Goal: Go to known website: Go to known website

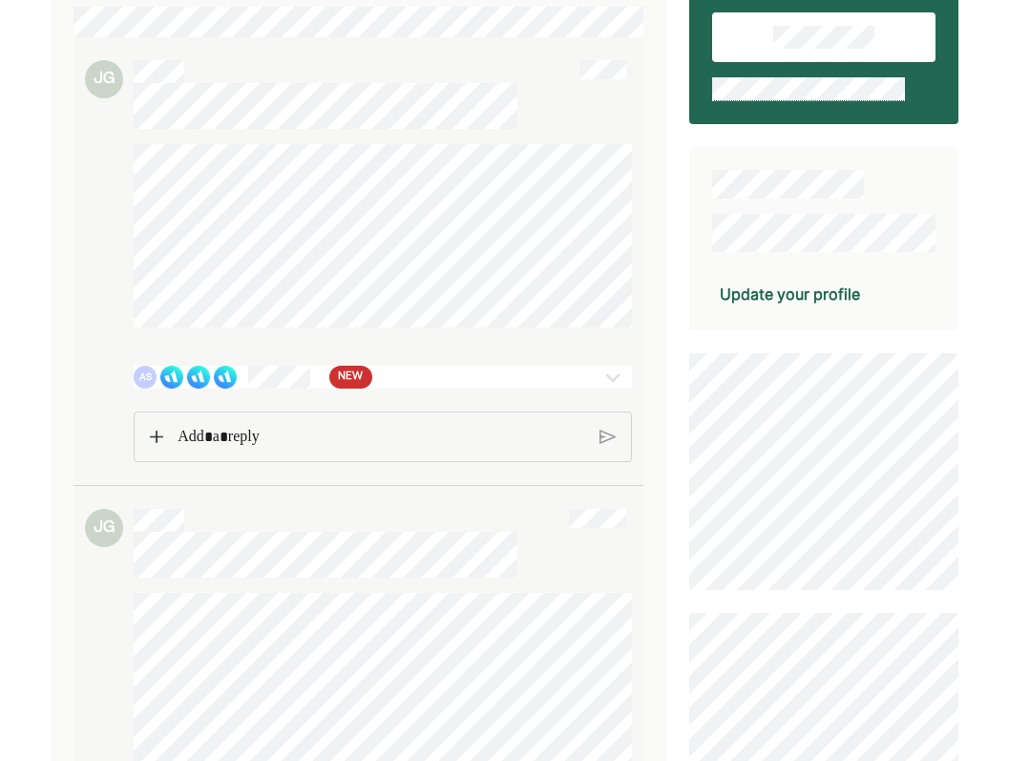
scroll to position [221, 0]
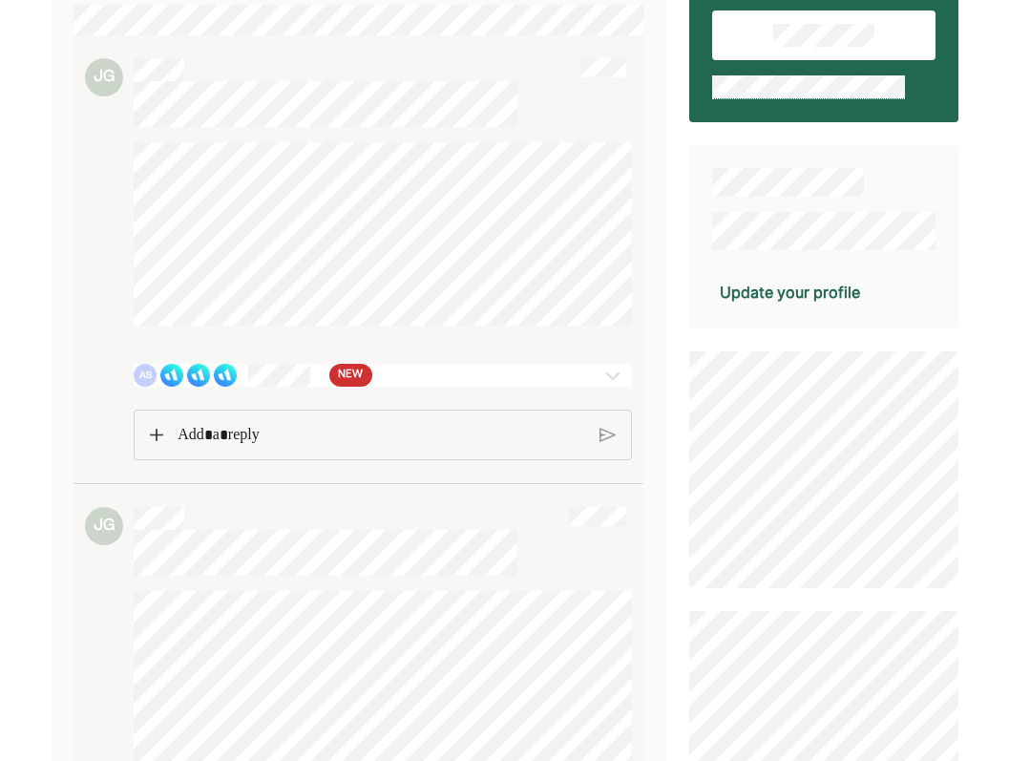
click at [618, 370] on img at bounding box center [613, 375] width 23 height 23
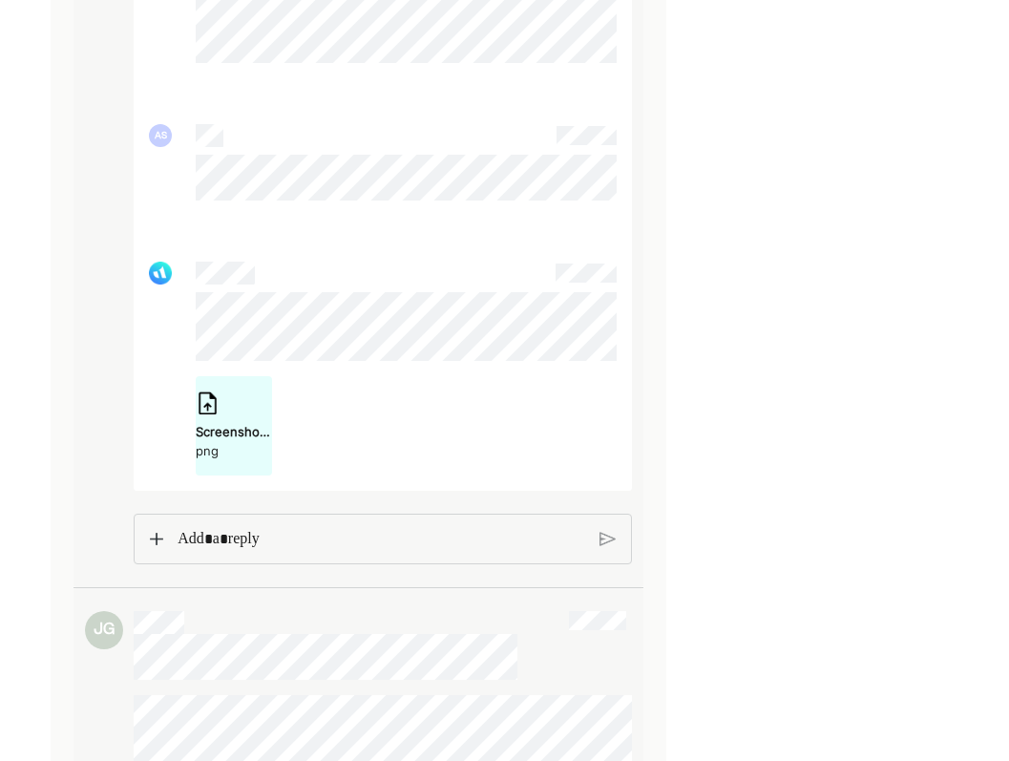
scroll to position [1939, 0]
